Goal: Find specific page/section: Find specific page/section

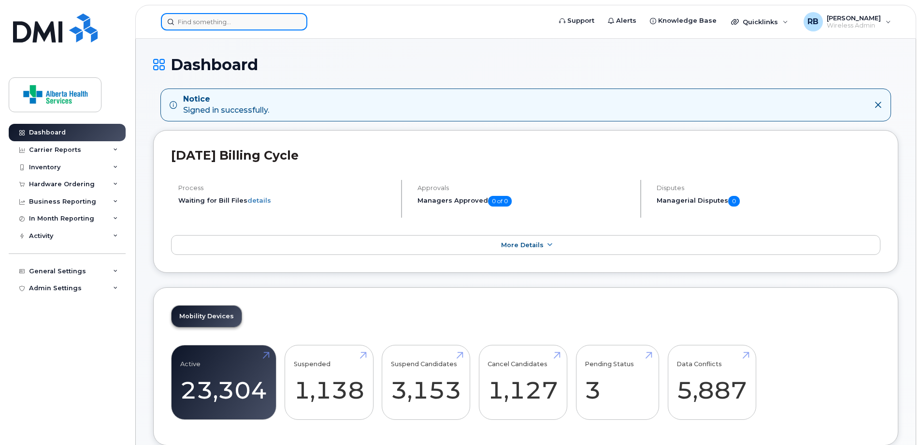
click at [225, 22] on input at bounding box center [234, 21] width 146 height 17
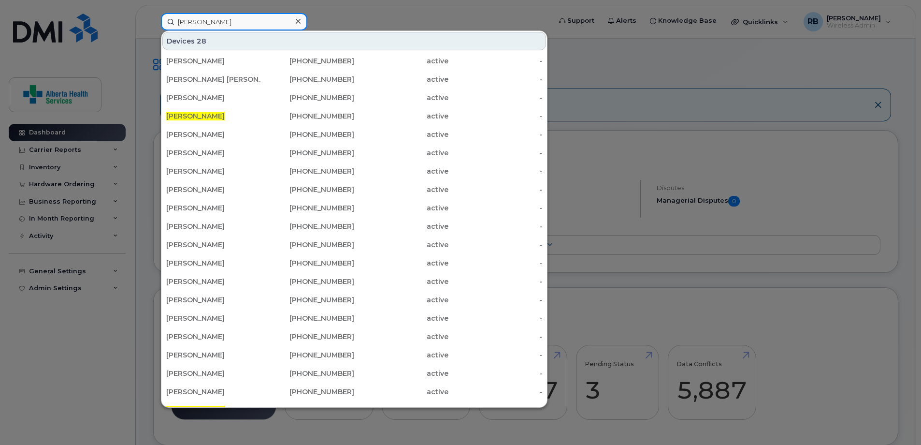
type input "connie lunn"
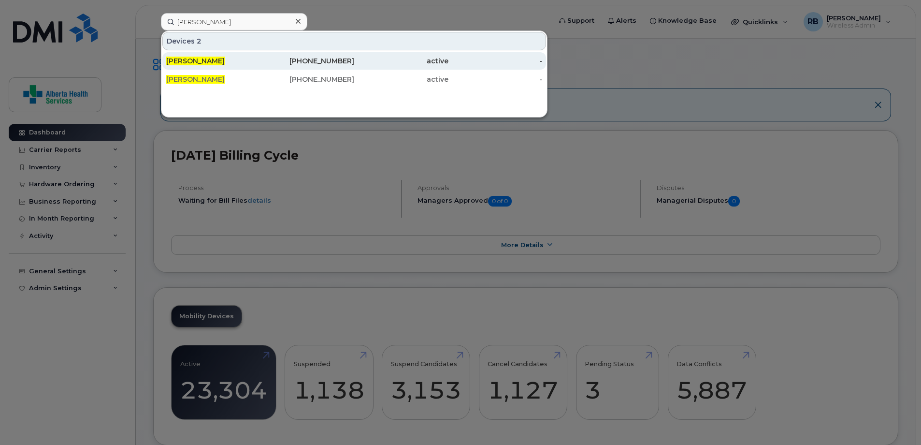
click at [393, 63] on div "active" at bounding box center [401, 61] width 94 height 10
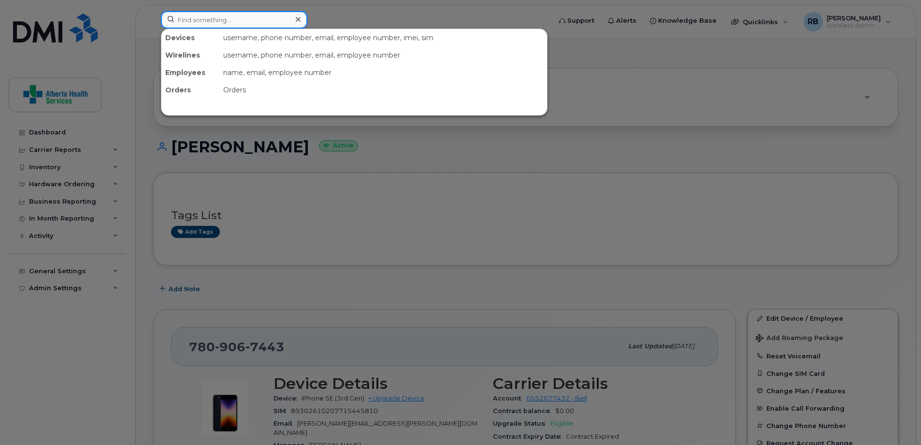
click at [245, 22] on input at bounding box center [234, 19] width 146 height 17
paste input "7806192389"
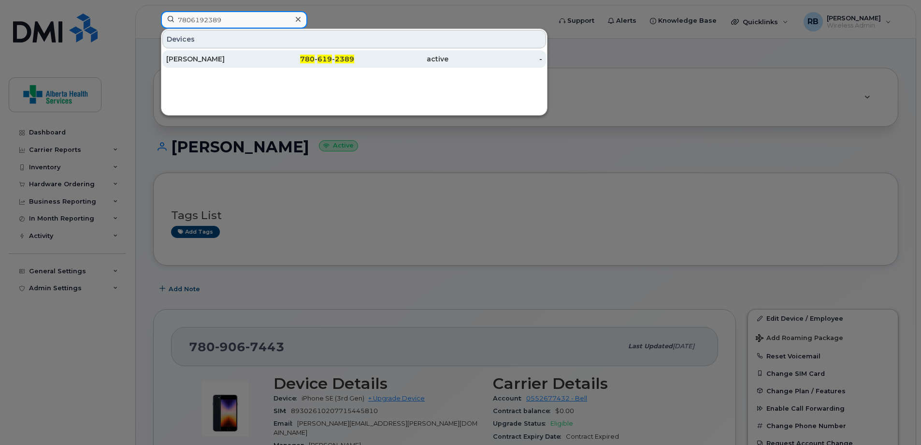
type input "7806192389"
click at [354, 67] on div "780 - 619 - 2389" at bounding box center [401, 58] width 94 height 17
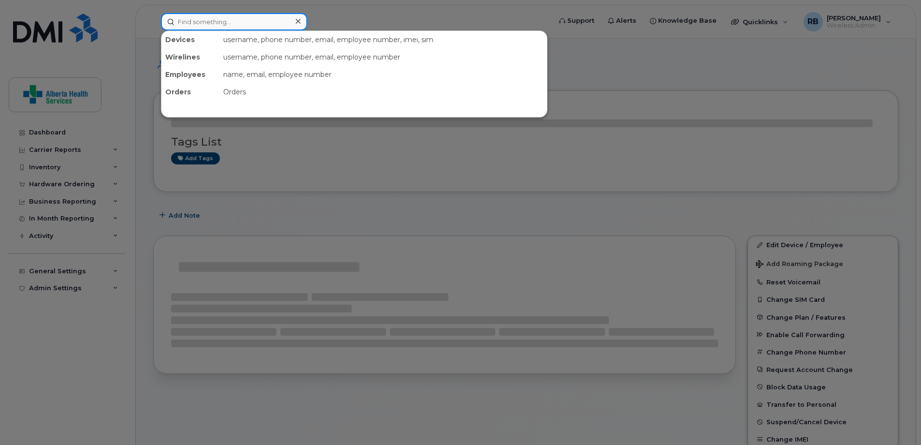
click at [251, 26] on input at bounding box center [234, 21] width 146 height 17
paste input "[PERSON_NAME]"
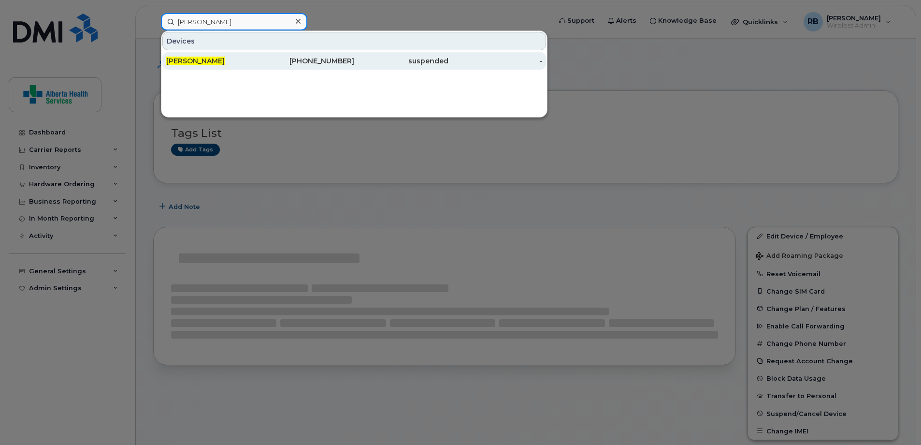
type input "[PERSON_NAME]"
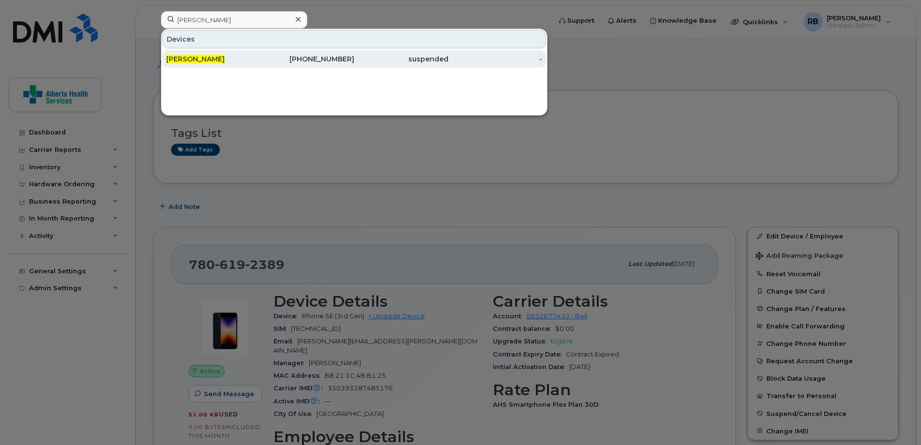
click at [375, 60] on div "suspended" at bounding box center [401, 59] width 94 height 10
